Goal: Task Accomplishment & Management: Use online tool/utility

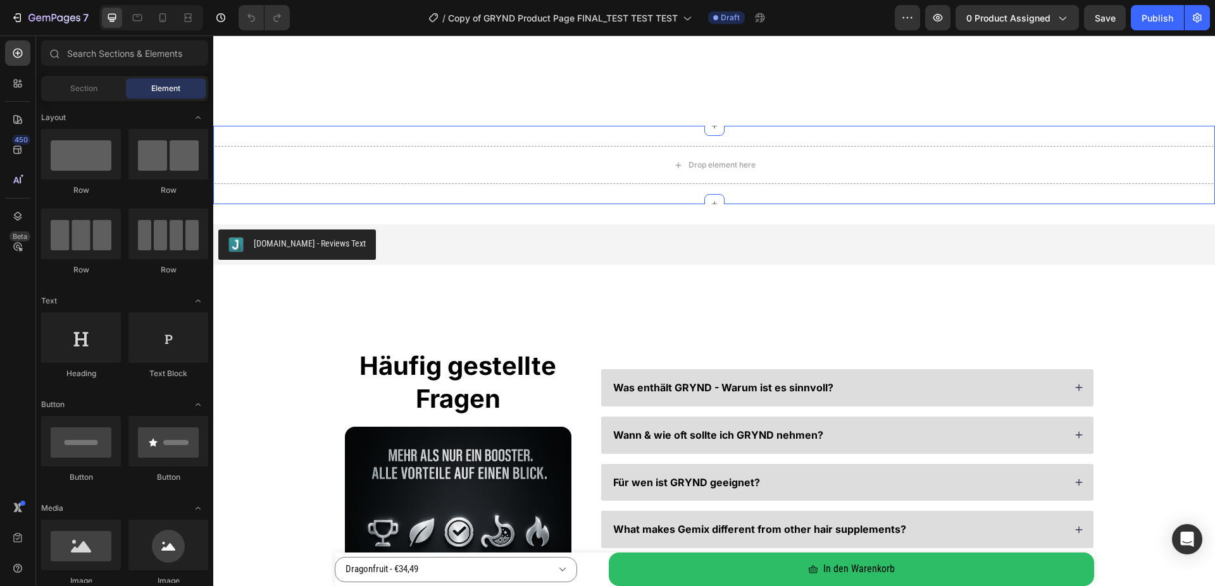
scroll to position [4581, 0]
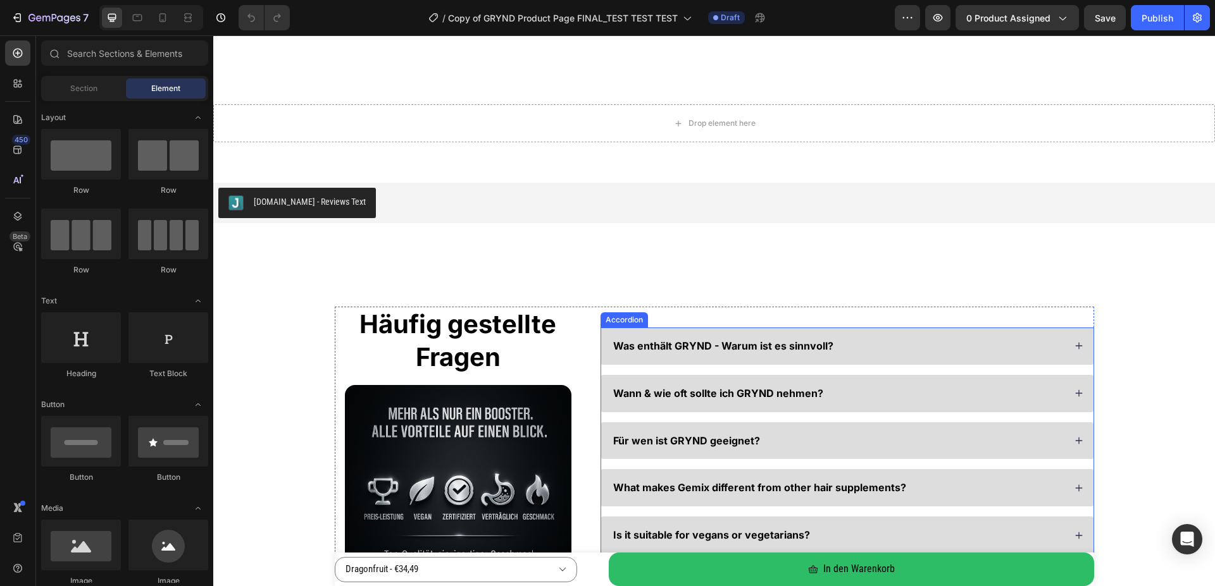
click at [1068, 352] on div "Was enthält GRYND - Warum ist es sinnvoll? Wann & wie oft sollte ich GRYND nehm…" at bounding box center [846, 465] width 493 height 274
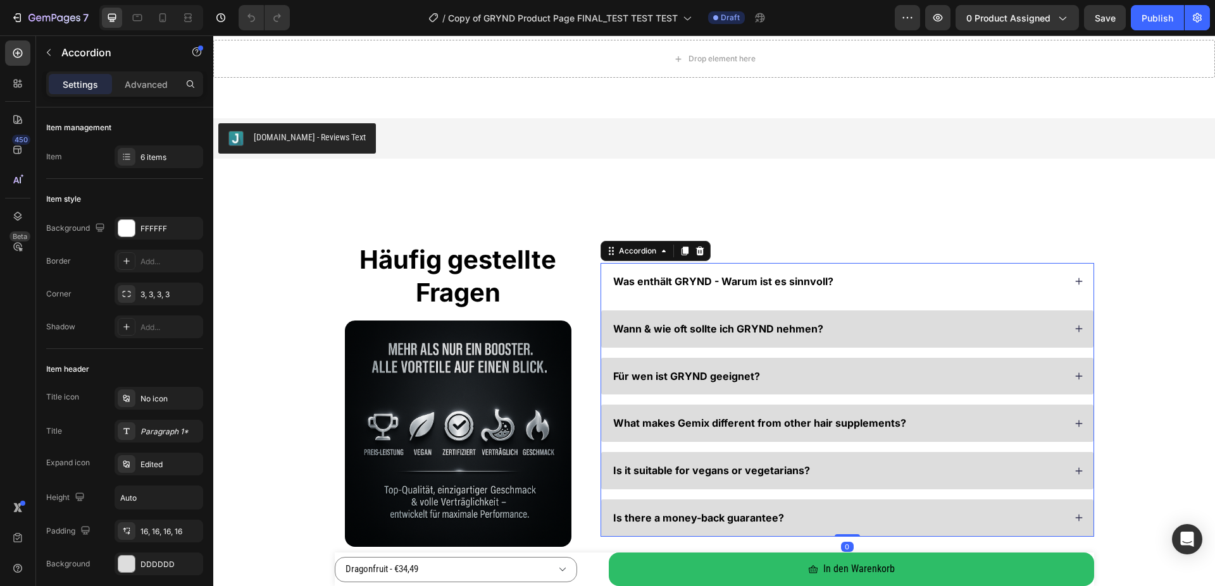
click at [1077, 282] on icon at bounding box center [1078, 281] width 9 height 9
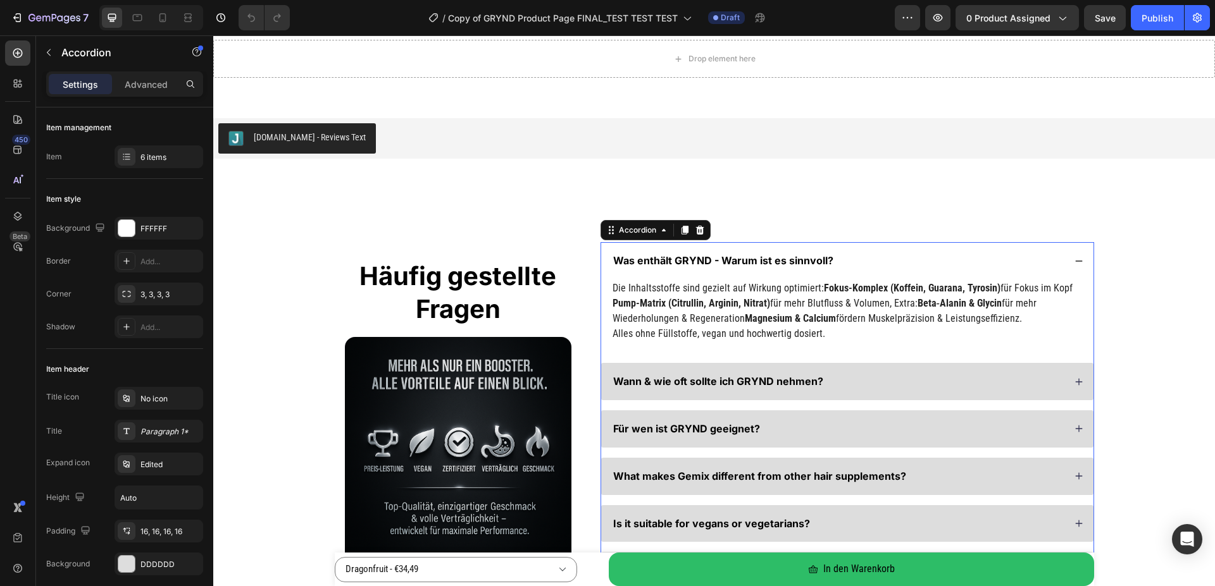
click at [1067, 266] on div "Was enthält GRYND - Warum ist es sinnvoll?" at bounding box center [847, 260] width 492 height 37
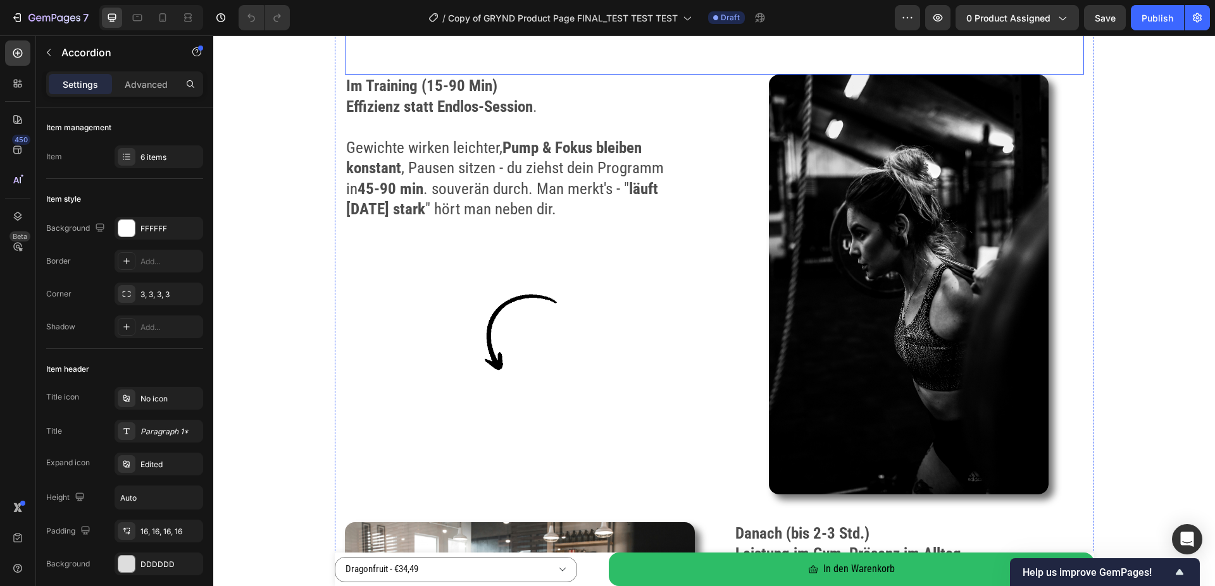
scroll to position [2258, 0]
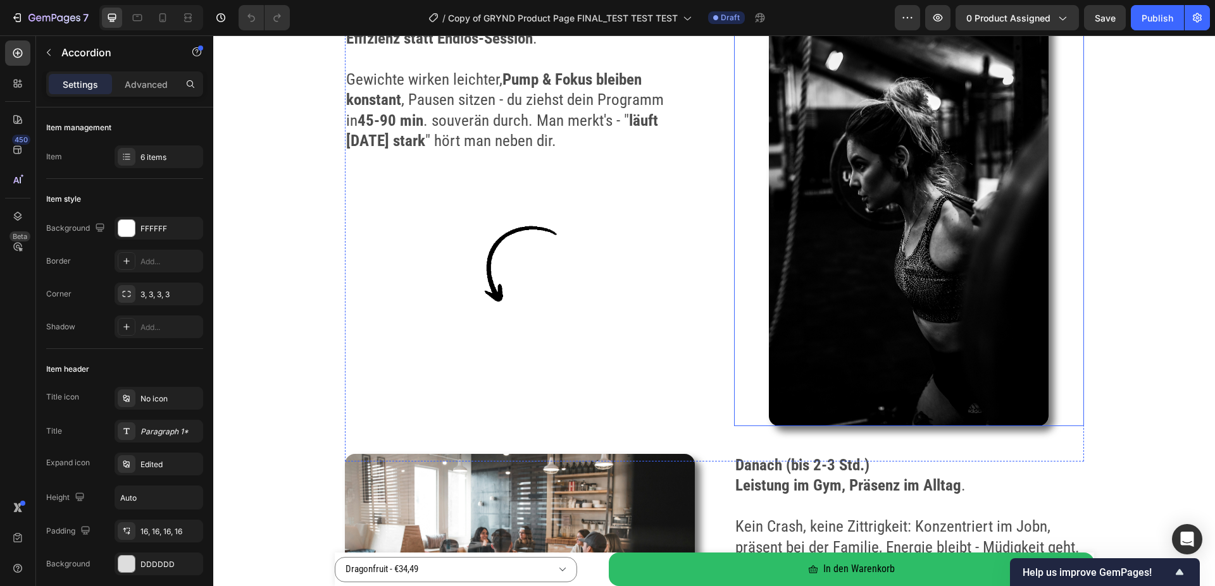
click at [862, 215] on img at bounding box center [909, 216] width 280 height 420
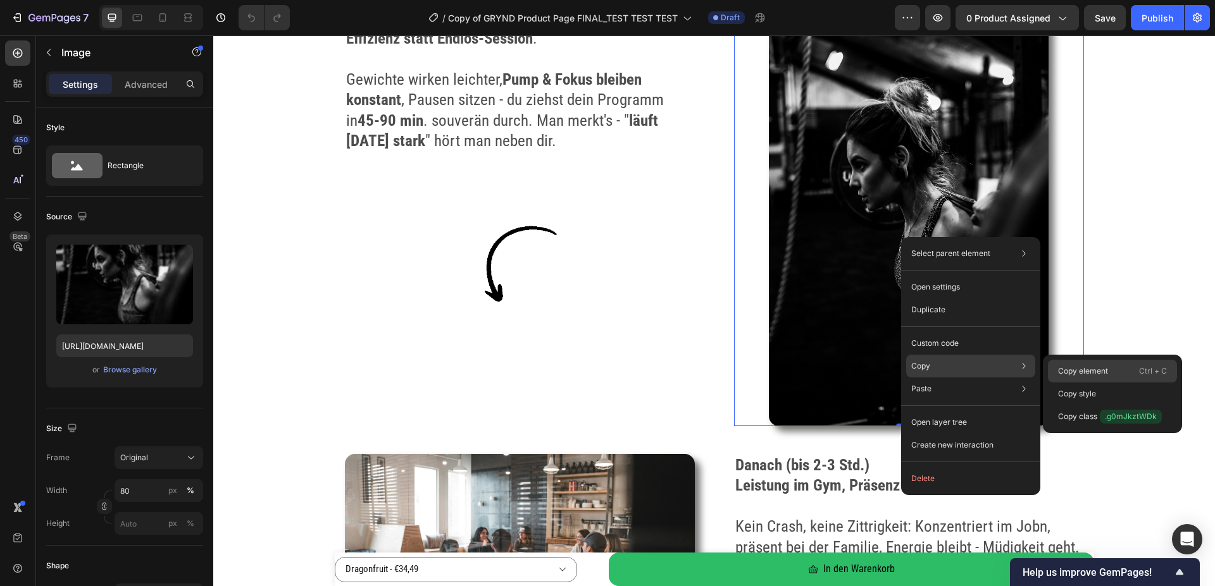
click at [1077, 373] on p "Copy element" at bounding box center [1083, 371] width 50 height 11
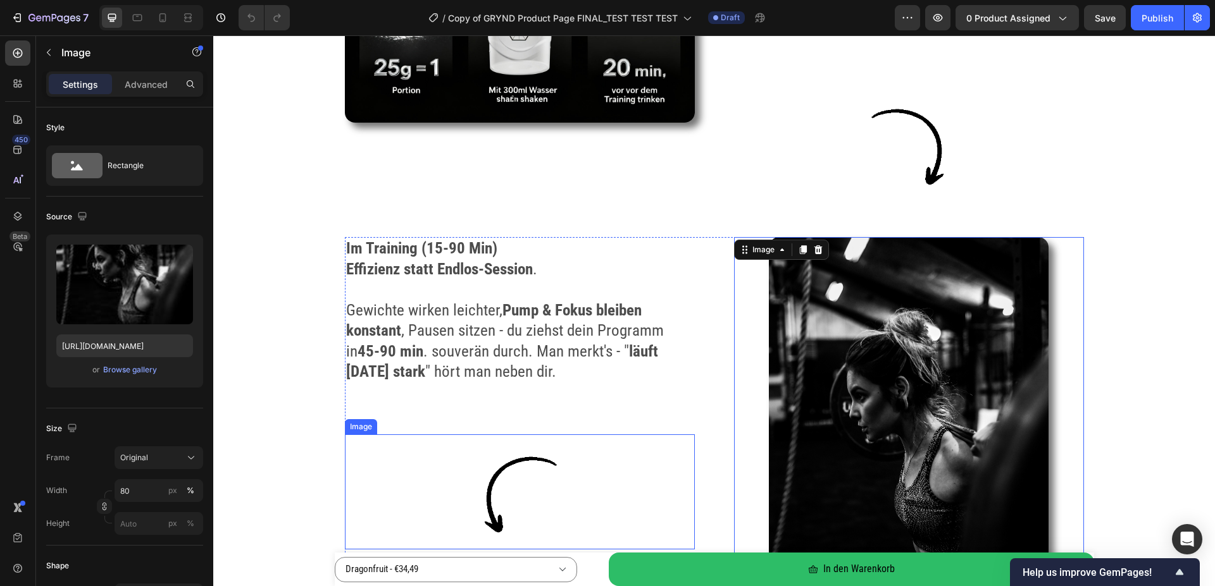
scroll to position [1871, 0]
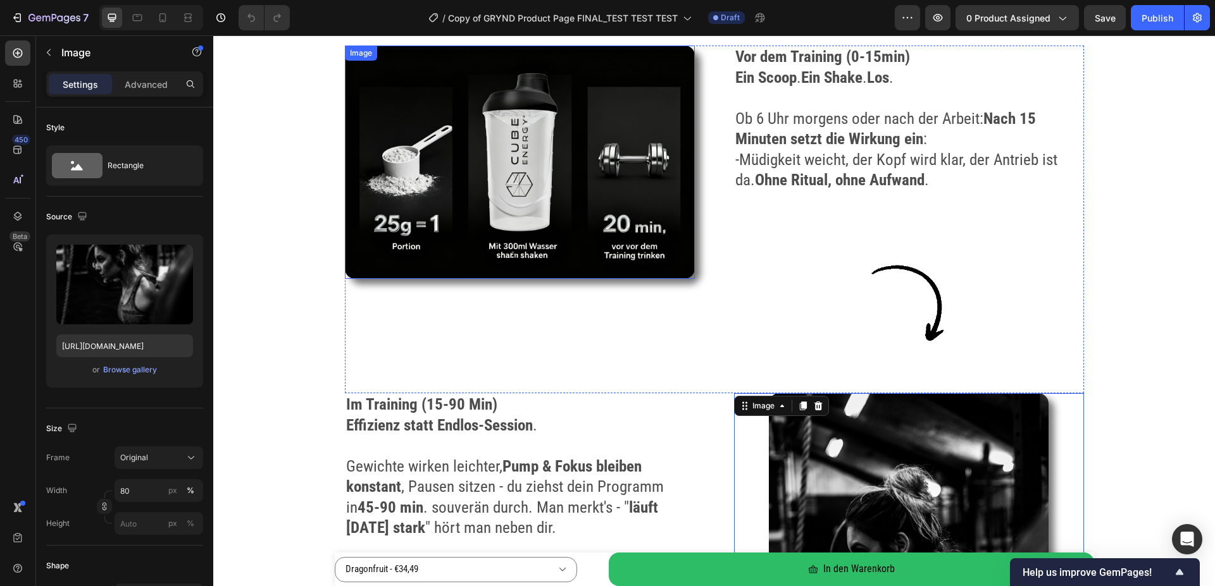
click at [495, 193] on img at bounding box center [520, 162] width 350 height 233
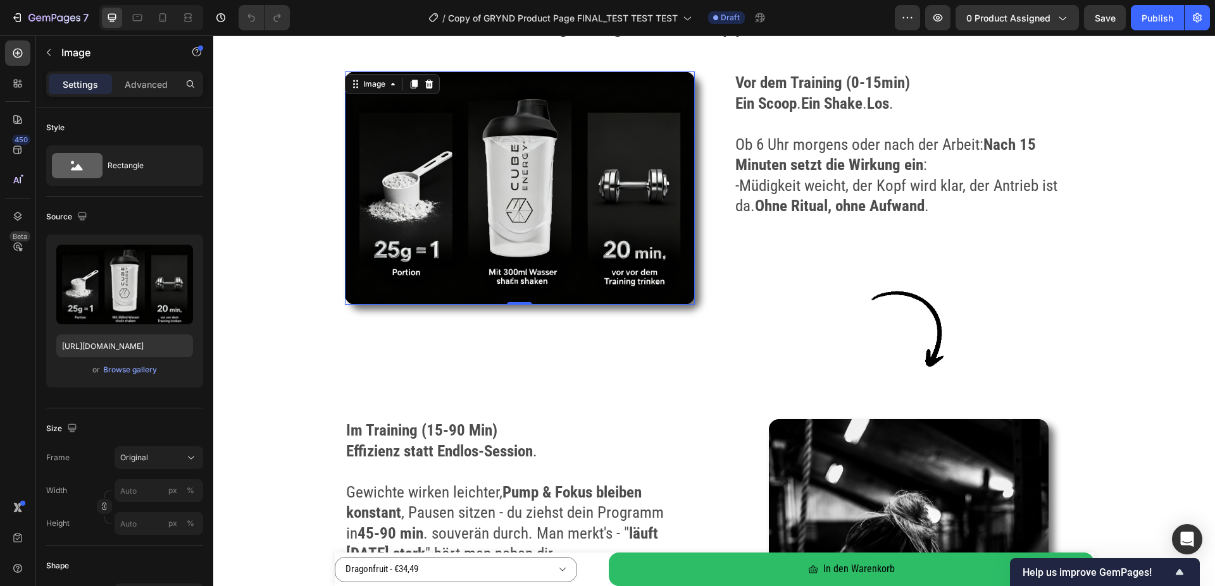
scroll to position [1807, 0]
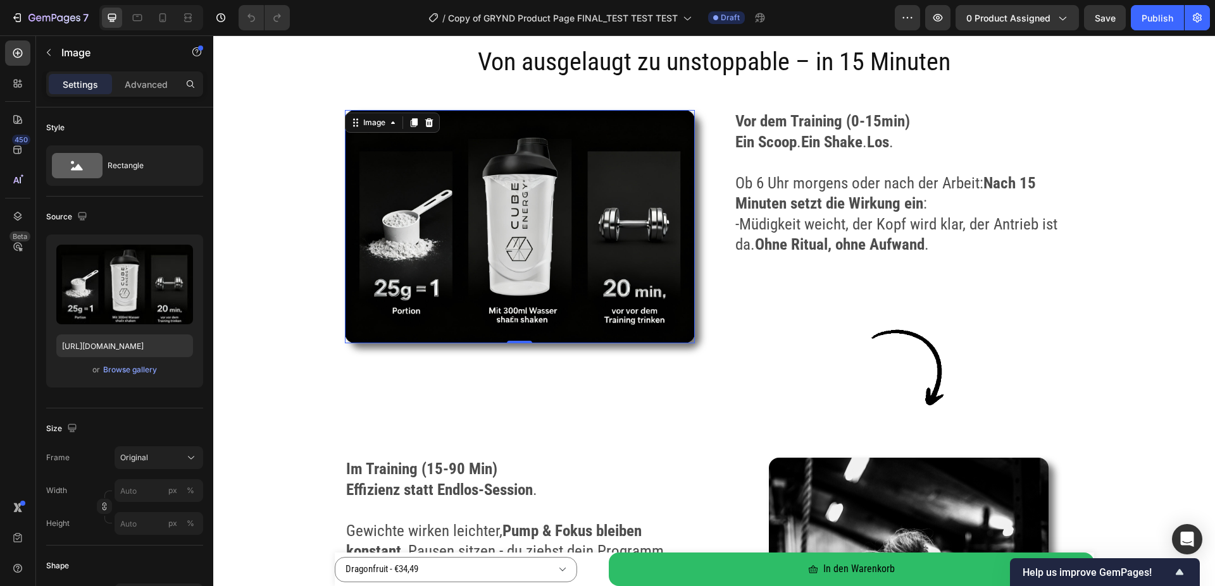
click at [612, 168] on img at bounding box center [520, 226] width 350 height 233
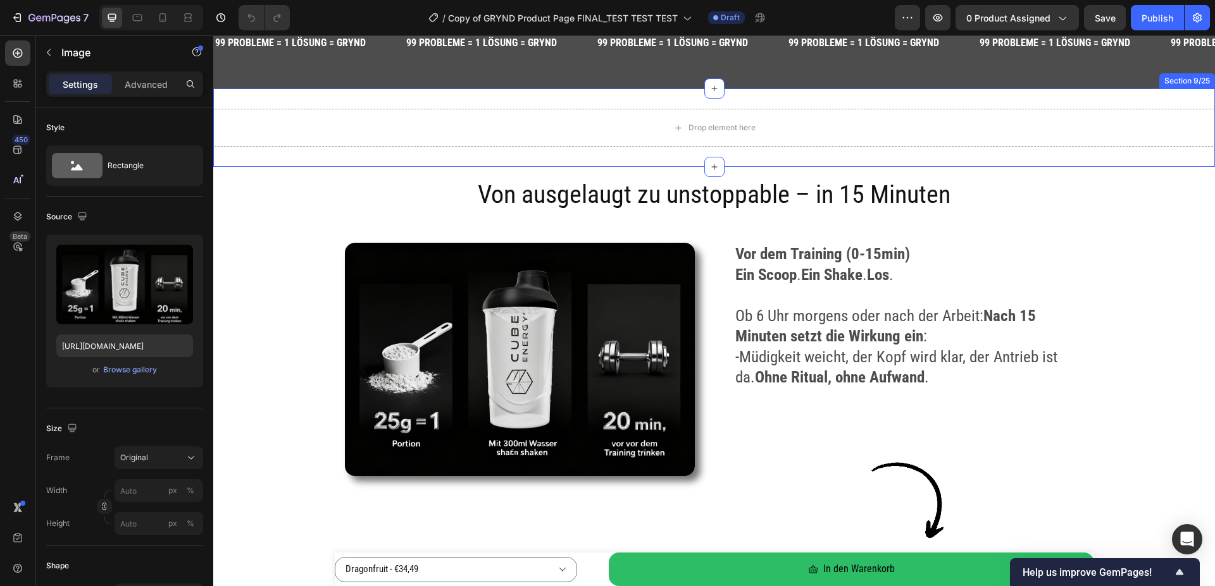
scroll to position [1678, 0]
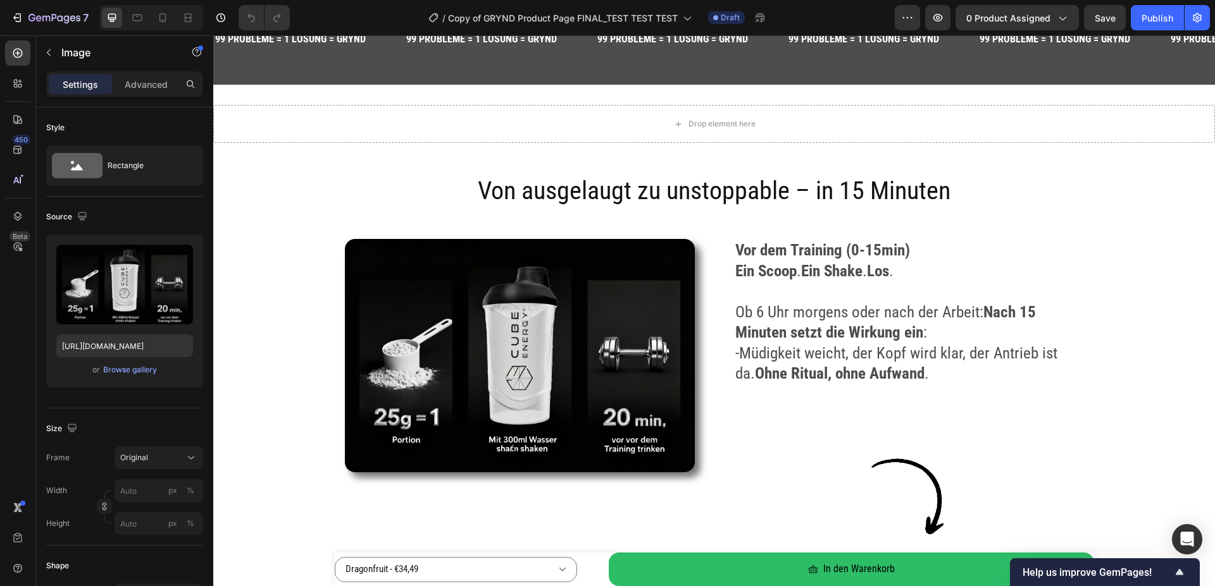
click at [560, 284] on img at bounding box center [520, 355] width 350 height 233
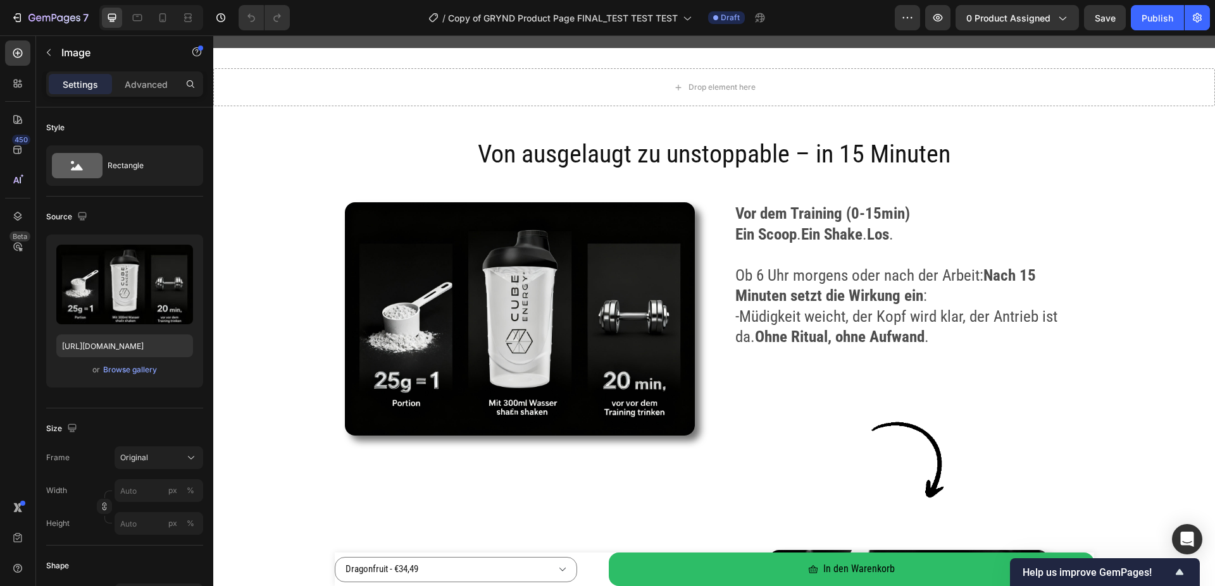
scroll to position [1807, 0]
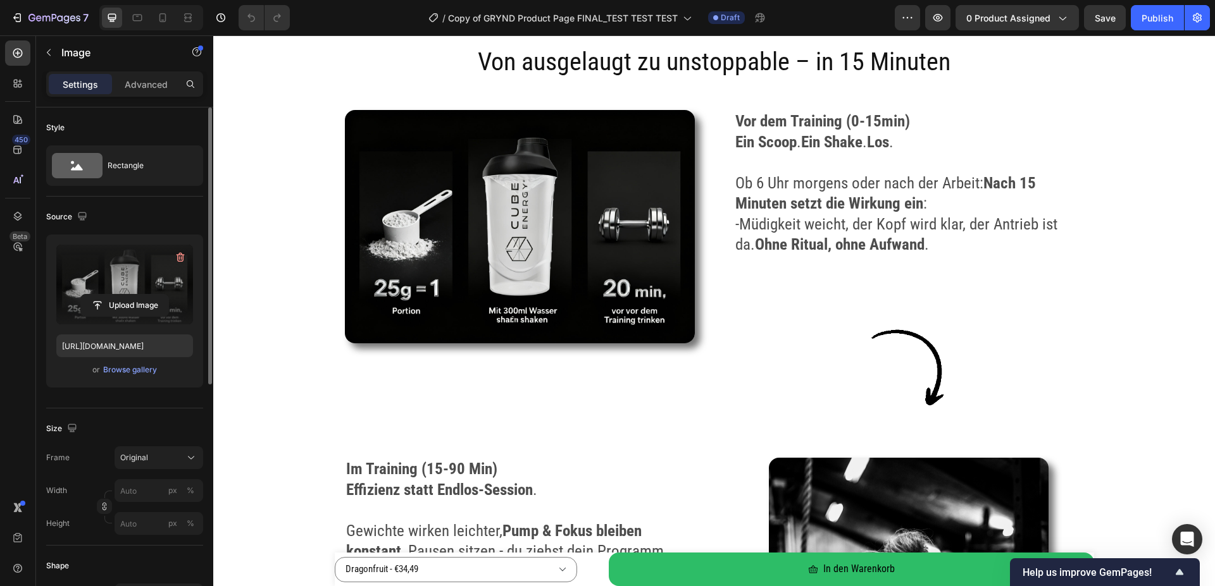
click at [131, 283] on label at bounding box center [124, 285] width 137 height 80
click at [131, 295] on input "file" at bounding box center [124, 306] width 87 height 22
click at [127, 370] on div "Browse gallery" at bounding box center [130, 369] width 54 height 11
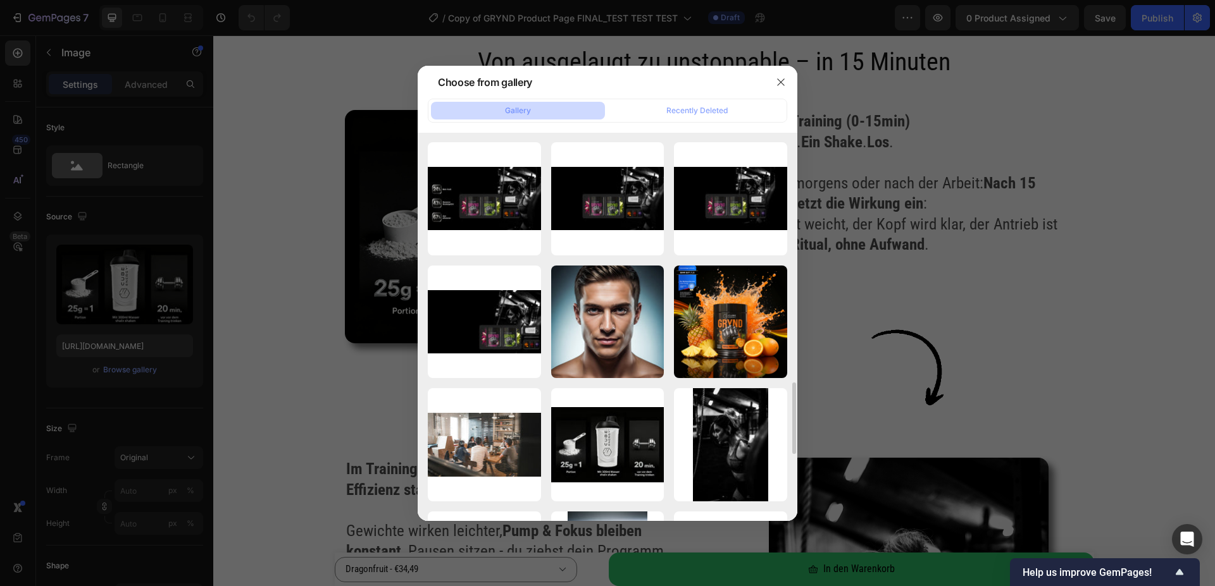
scroll to position [1484, 0]
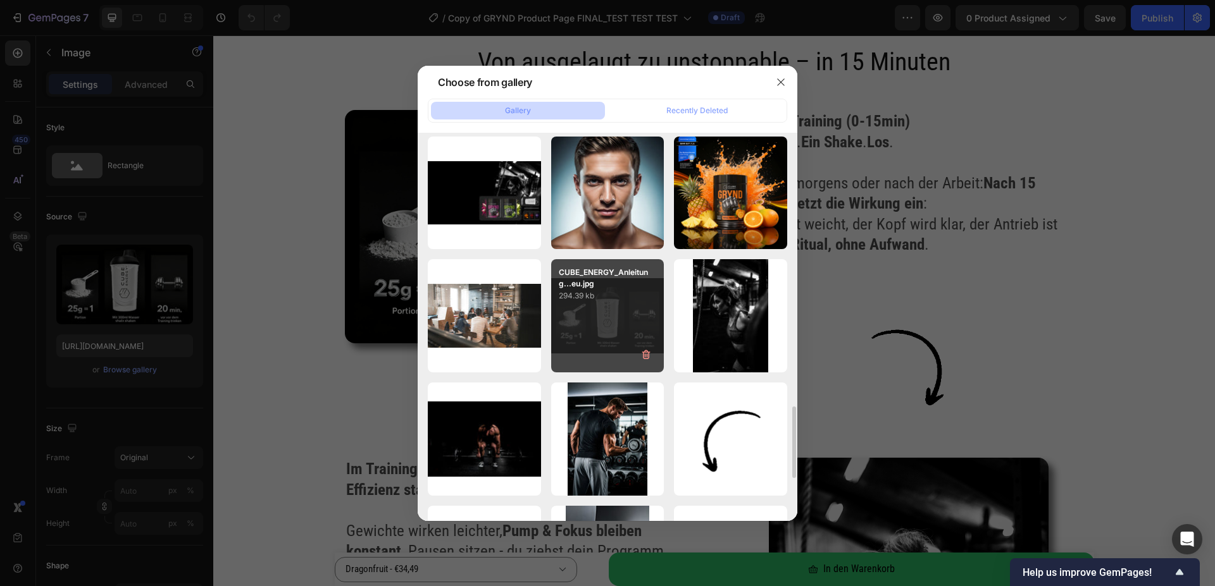
click at [569, 330] on div "CUBE_ENERGY_Anleitung...eu.jpg 294.39 kb" at bounding box center [607, 315] width 113 height 113
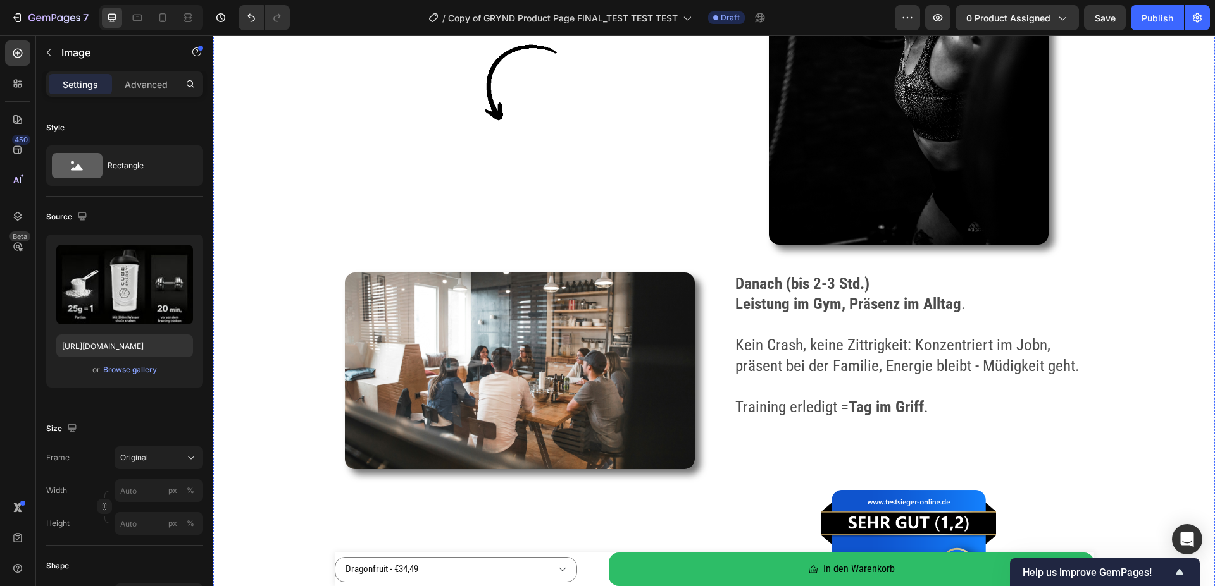
scroll to position [2516, 0]
